Goal: Task Accomplishment & Management: Manage account settings

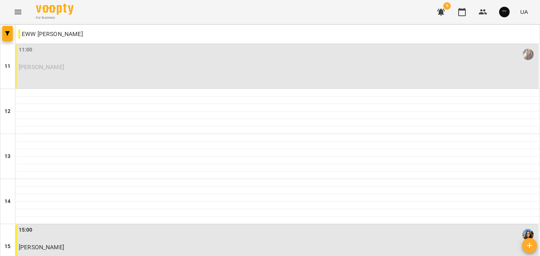
scroll to position [214, 0]
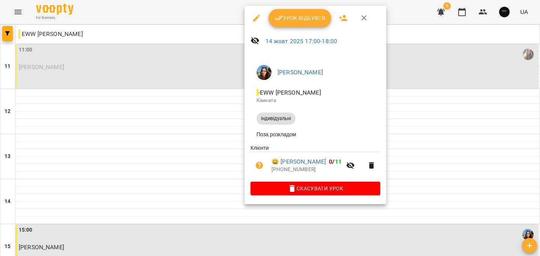
click at [308, 14] on span "Урок відбувся" at bounding box center [300, 18] width 51 height 9
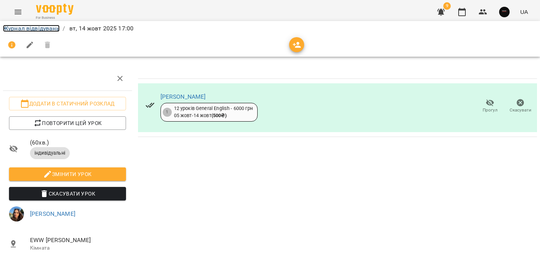
click at [45, 26] on link "Журнал відвідувань" at bounding box center [31, 28] width 57 height 7
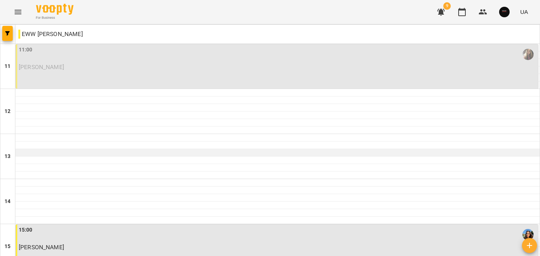
scroll to position [297, 0]
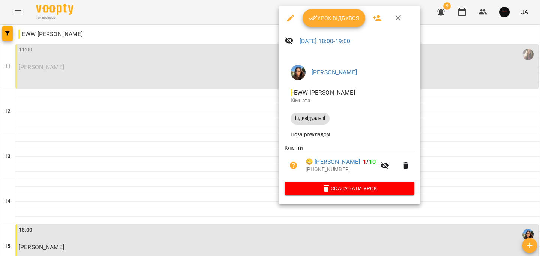
click at [330, 21] on span "Урок відбувся" at bounding box center [334, 18] width 51 height 9
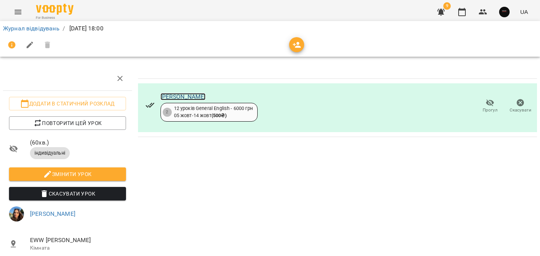
click at [189, 98] on link "[PERSON_NAME]" at bounding box center [183, 96] width 45 height 7
click at [51, 27] on link "Журнал відвідувань" at bounding box center [31, 28] width 57 height 7
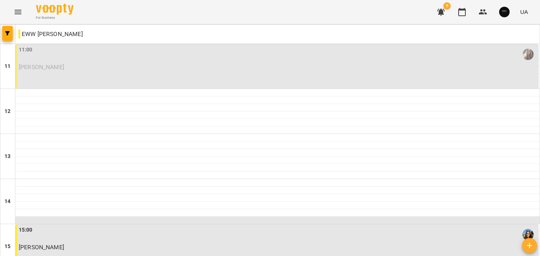
scroll to position [378, 0]
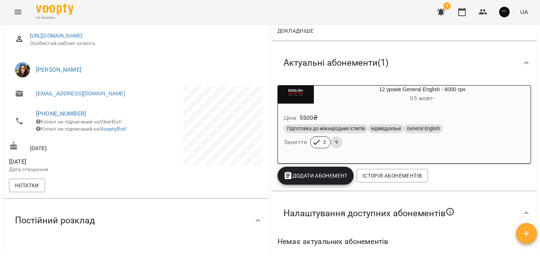
scroll to position [88, 0]
